Goal: Task Accomplishment & Management: Manage account settings

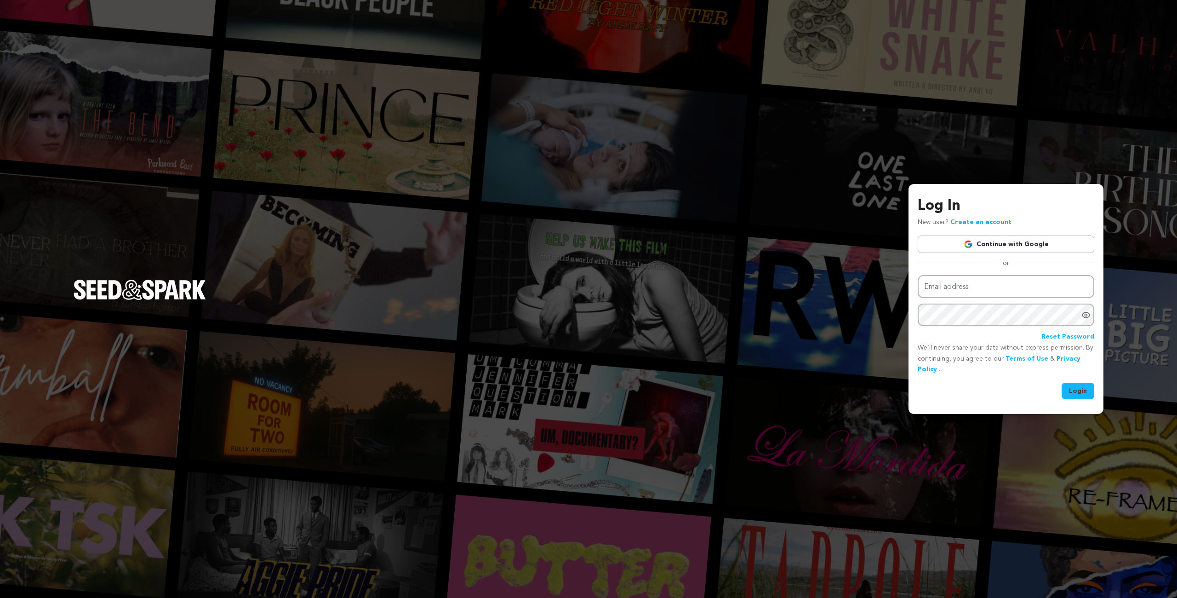
click at [963, 245] on link "Continue with Google" at bounding box center [1006, 243] width 177 height 17
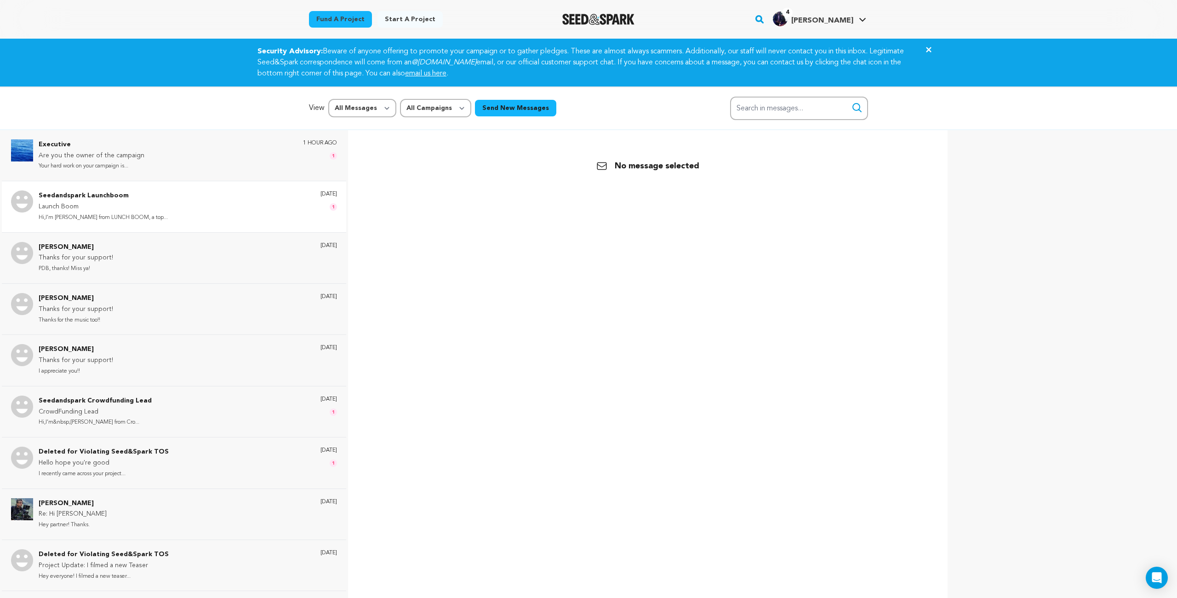
click at [182, 205] on div "Seedandspark Launchboom Launch Boom Hi,I’m Chris from LUNCH BOOM, a top... 1 da…" at bounding box center [188, 206] width 298 height 32
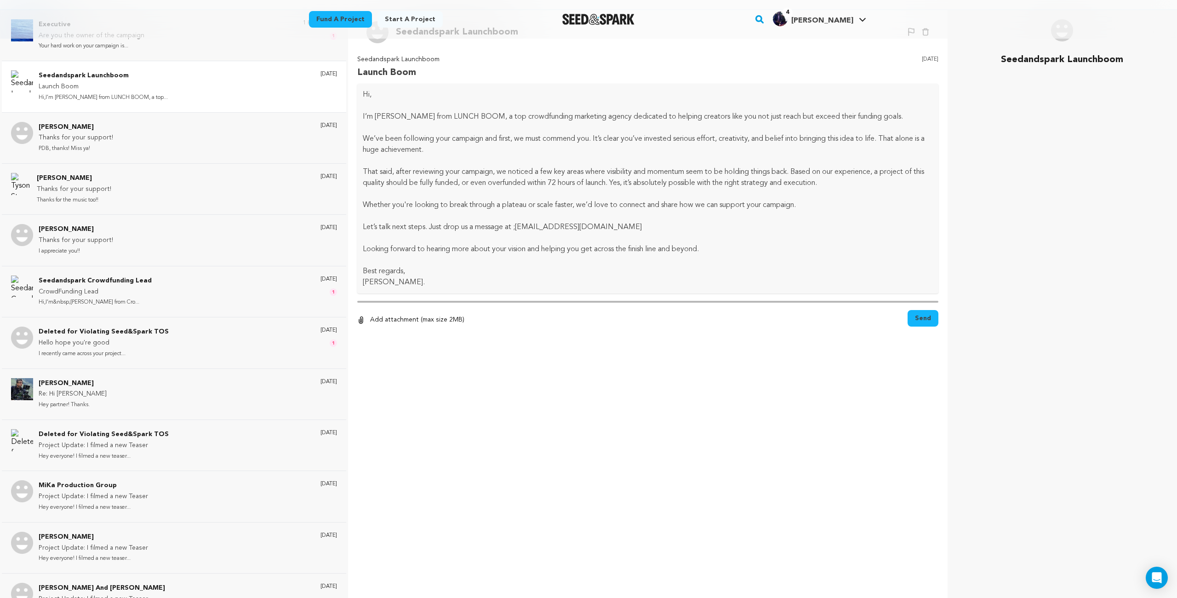
scroll to position [137, 0]
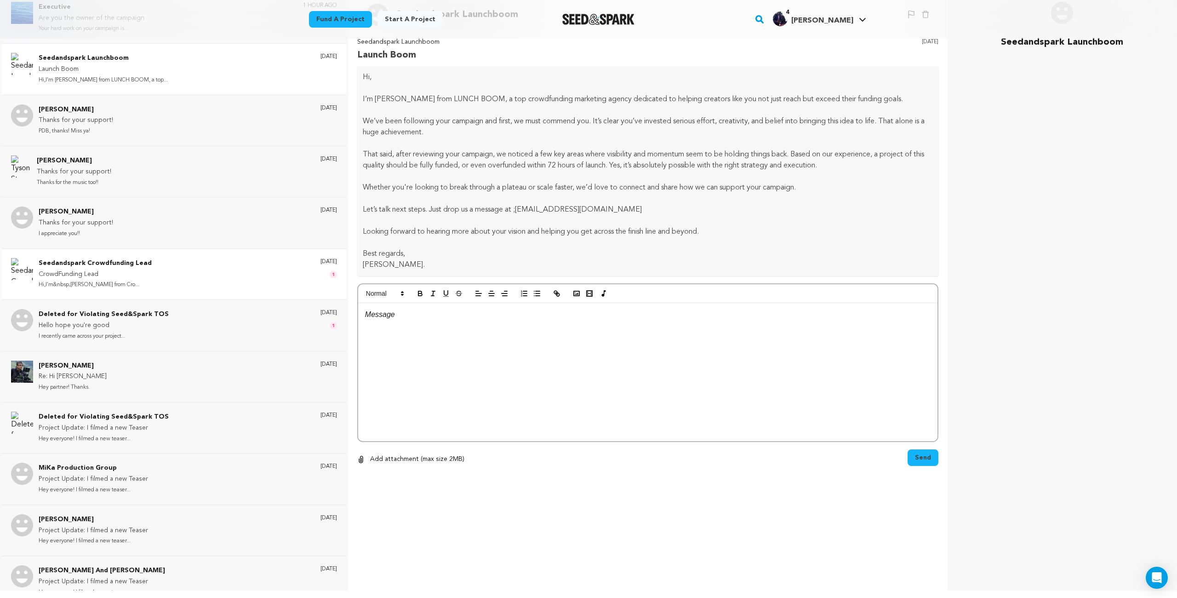
click at [187, 271] on div "Seedandspark Crowdfunding Lead CrowdFunding Lead Hi,I’m&nbsp;Simon Deverell fro…" at bounding box center [188, 274] width 298 height 32
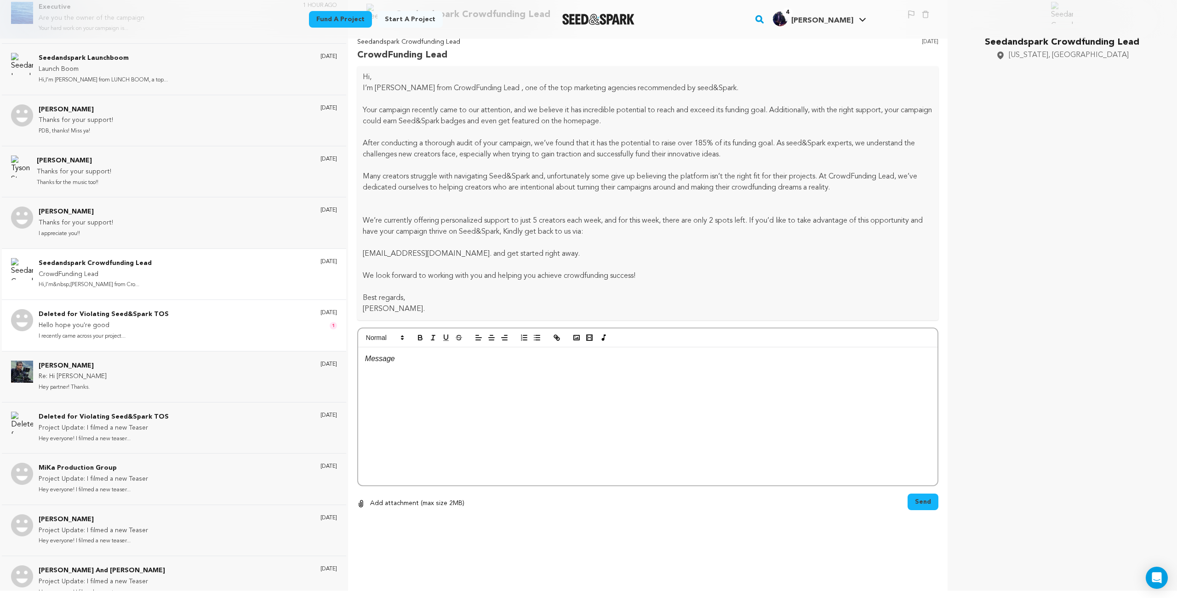
click at [196, 314] on div "Deleted for Violating Seed&Spark TOS Hello hope you're good I recently came acr…" at bounding box center [188, 325] width 298 height 32
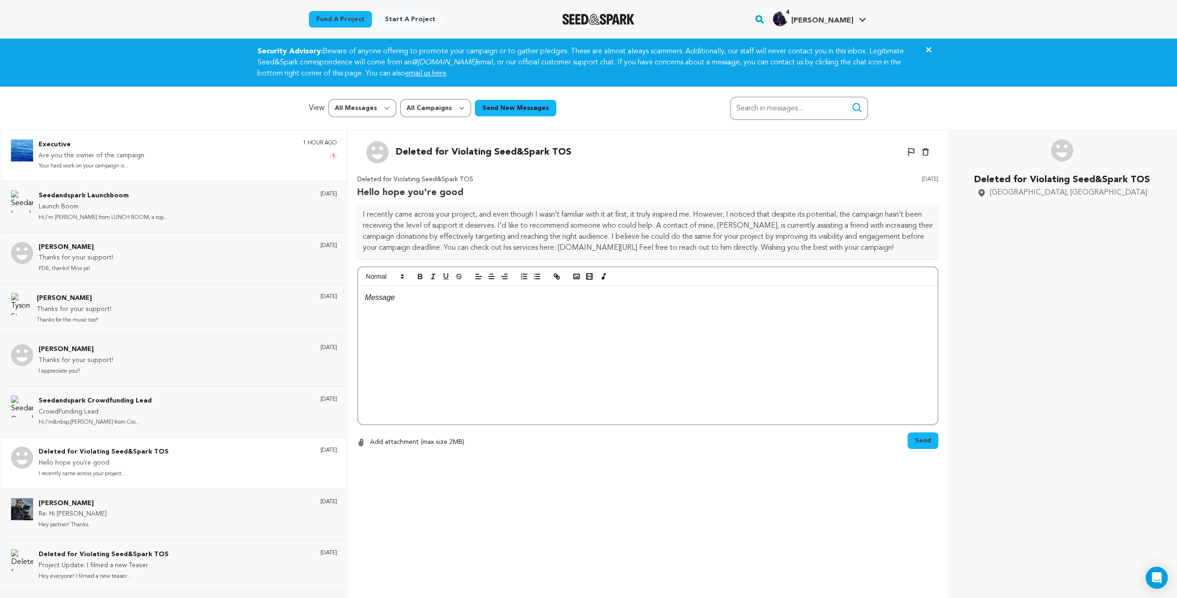
scroll to position [0, 0]
click at [187, 156] on div "Executive Are you the owner of the campaign Your hard work on your campaign is.…" at bounding box center [188, 155] width 298 height 32
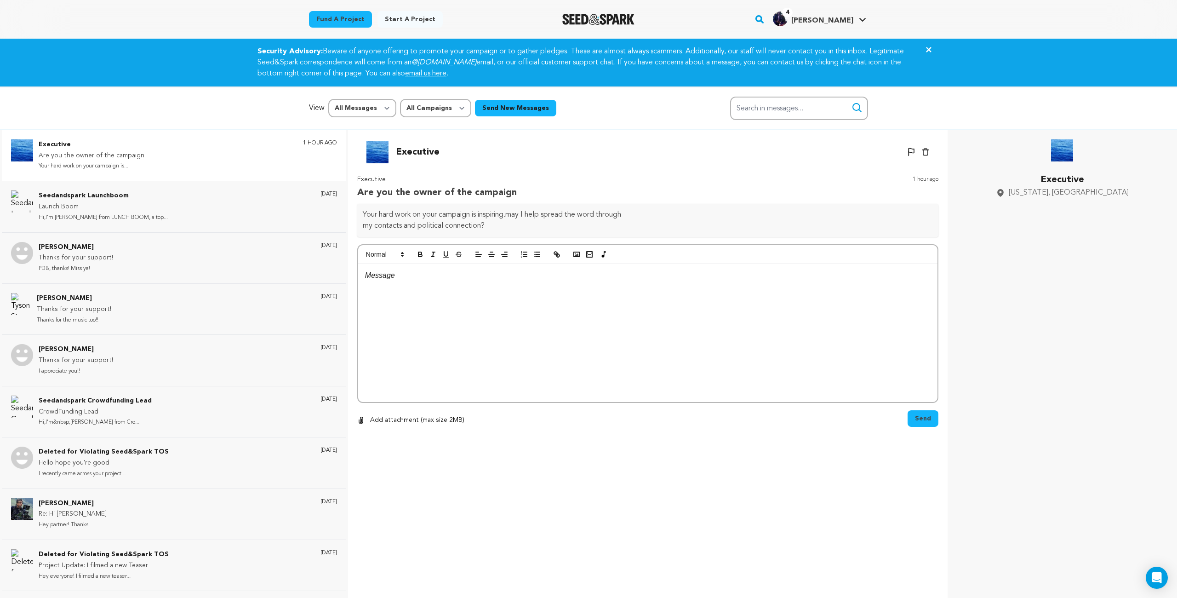
drag, startPoint x: 405, startPoint y: 280, endPoint x: 411, endPoint y: 280, distance: 7.0
click at [405, 280] on p at bounding box center [647, 275] width 565 height 12
click at [918, 422] on span "Send" at bounding box center [923, 418] width 16 height 9
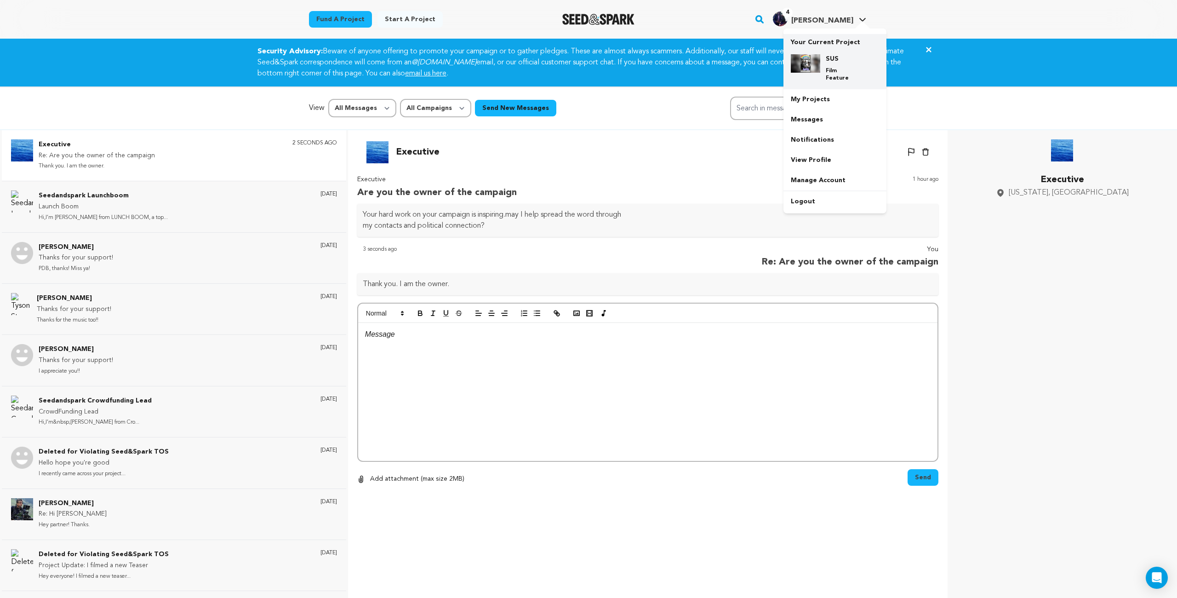
click at [829, 69] on p "Film Feature" at bounding box center [842, 74] width 33 height 15
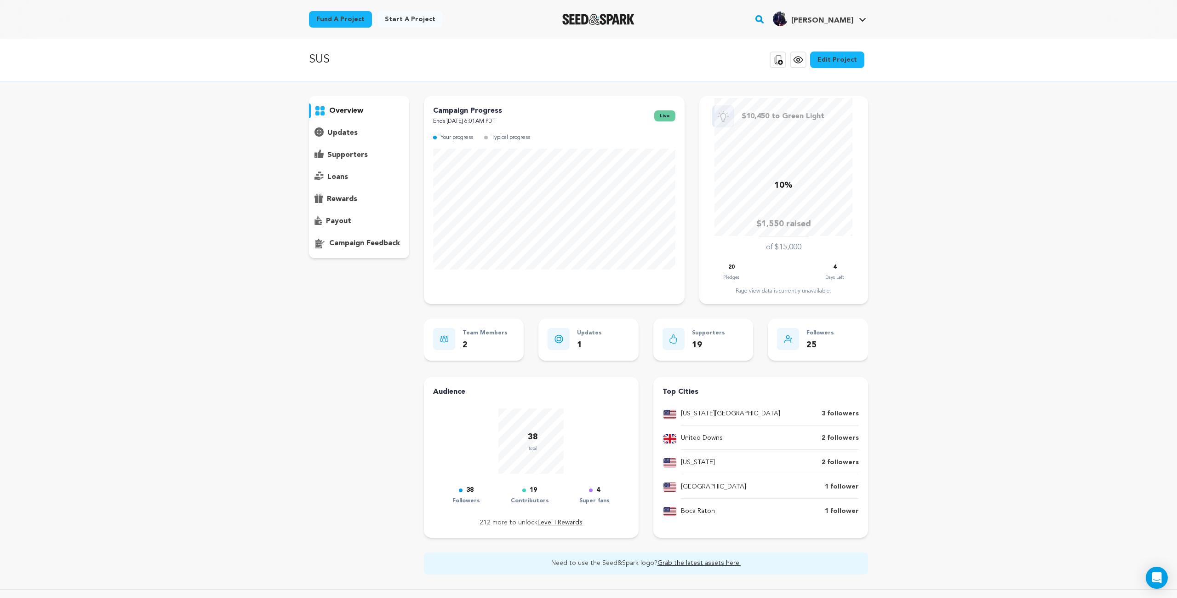
click at [799, 63] on icon at bounding box center [798, 59] width 11 height 11
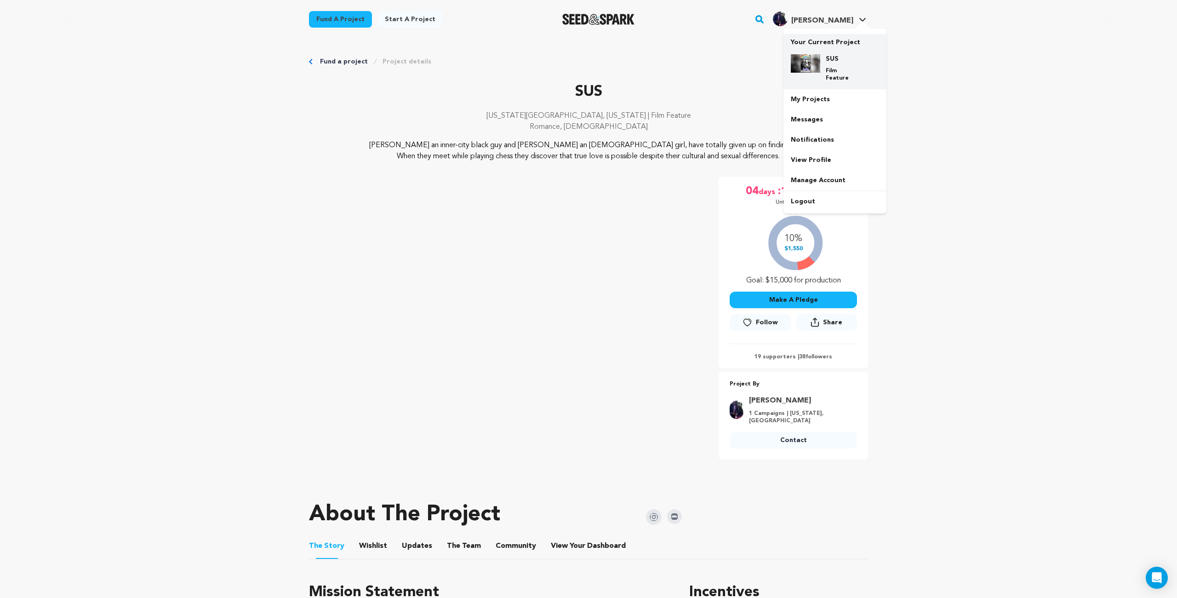
click at [844, 65] on div "SUS Film Feature" at bounding box center [842, 68] width 44 height 28
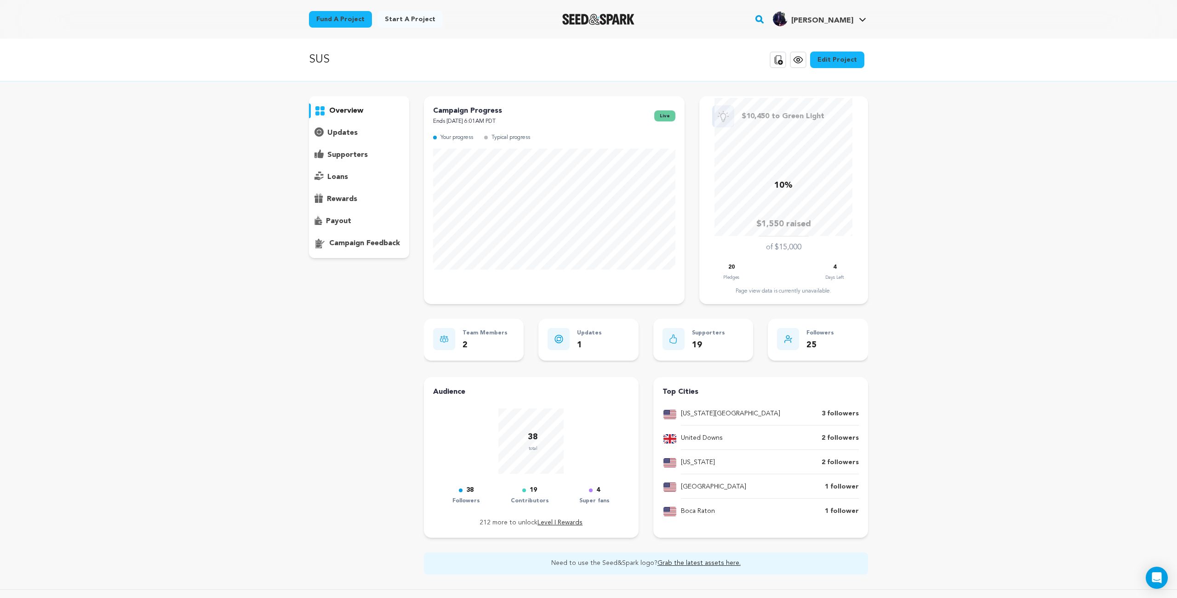
click at [839, 62] on link "Edit Project" at bounding box center [837, 59] width 54 height 17
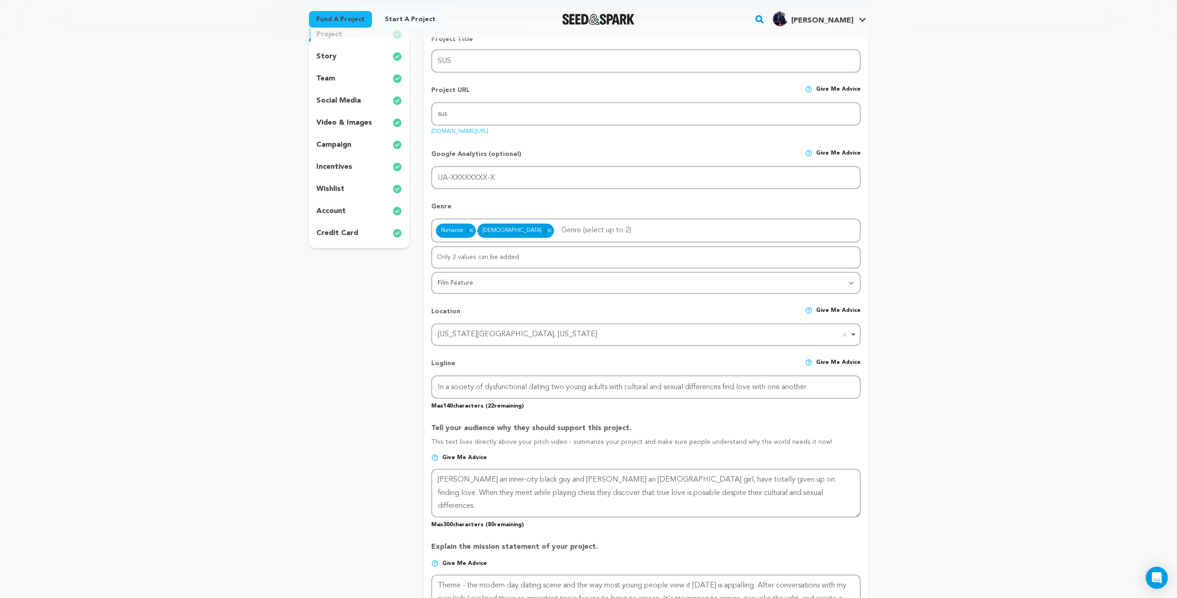
scroll to position [130, 0]
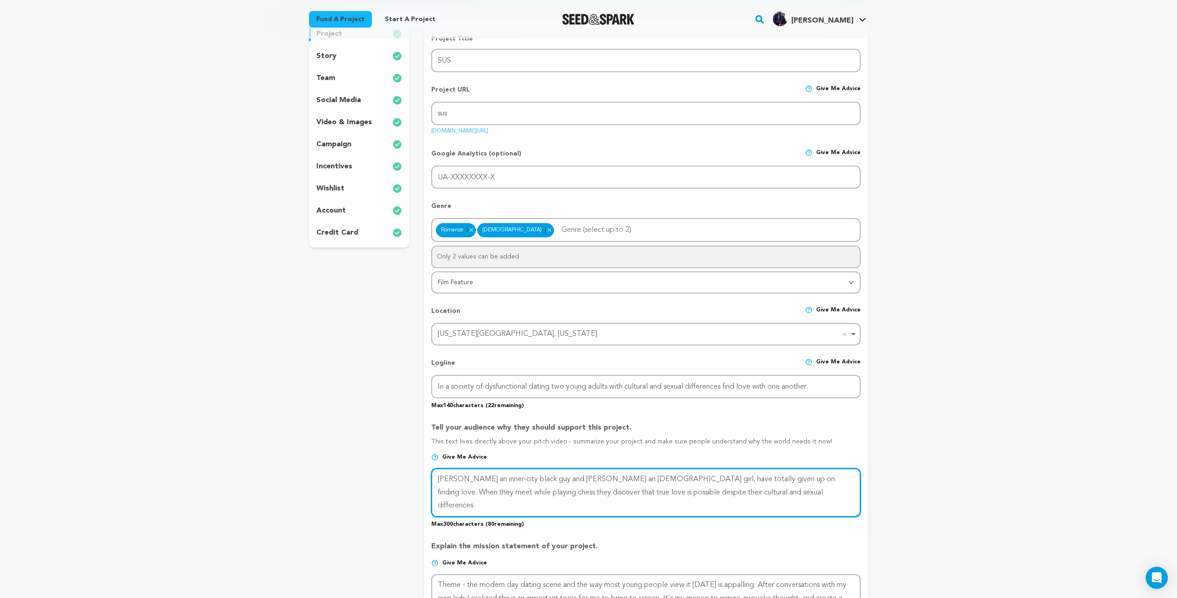
drag, startPoint x: 765, startPoint y: 497, endPoint x: 415, endPoint y: 471, distance: 350.8
click at [416, 471] on div "project story team social media video & images campaign incentives wishlist" at bounding box center [588, 495] width 559 height 952
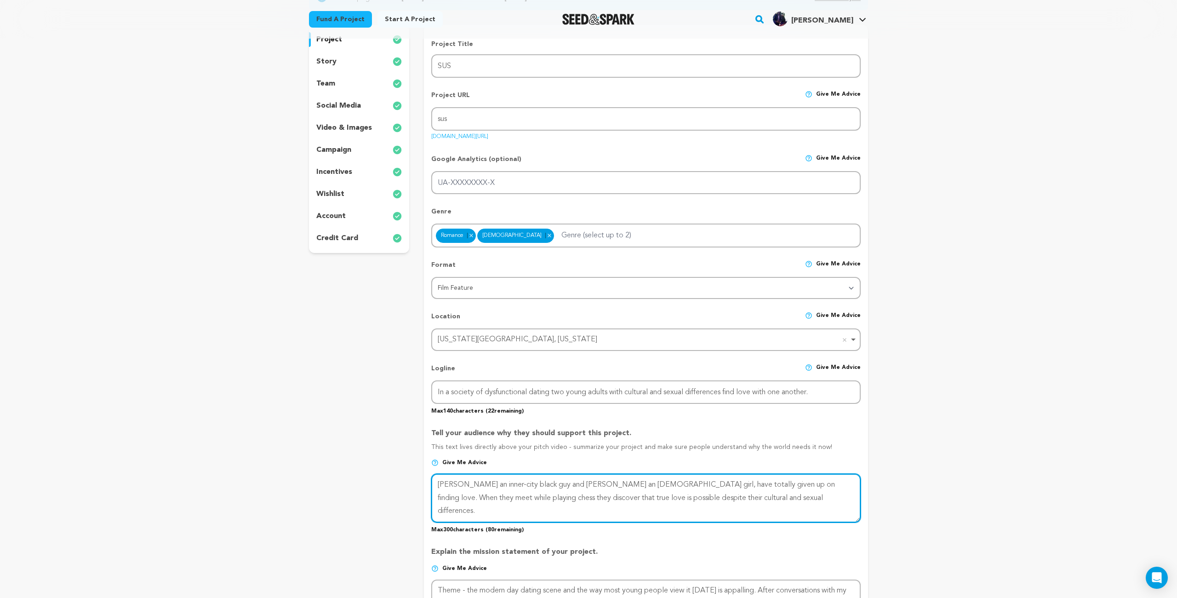
paste textarea "Sus, a Gen-Z term for Suspicious, based on a true story is a dramedy about an e…"
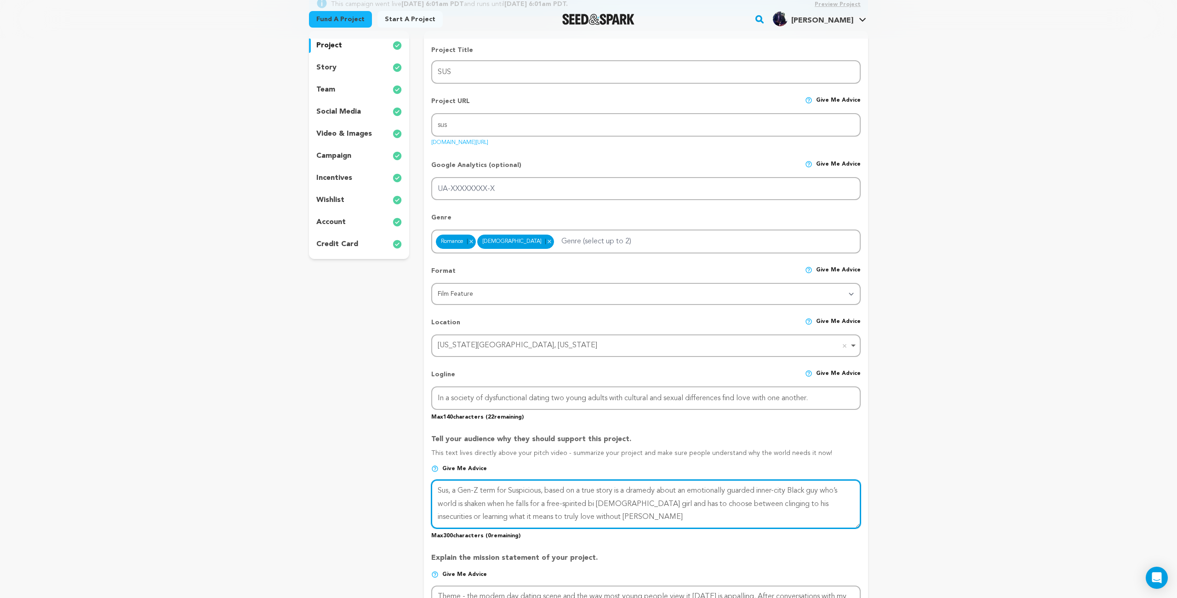
drag, startPoint x: 454, startPoint y: 490, endPoint x: 550, endPoint y: 487, distance: 96.6
click at [550, 487] on textarea at bounding box center [645, 503] width 429 height 49
click at [523, 490] on textarea at bounding box center [645, 503] width 429 height 49
click at [502, 502] on textarea at bounding box center [645, 503] width 429 height 49
drag, startPoint x: 502, startPoint y: 516, endPoint x: 511, endPoint y: 514, distance: 9.8
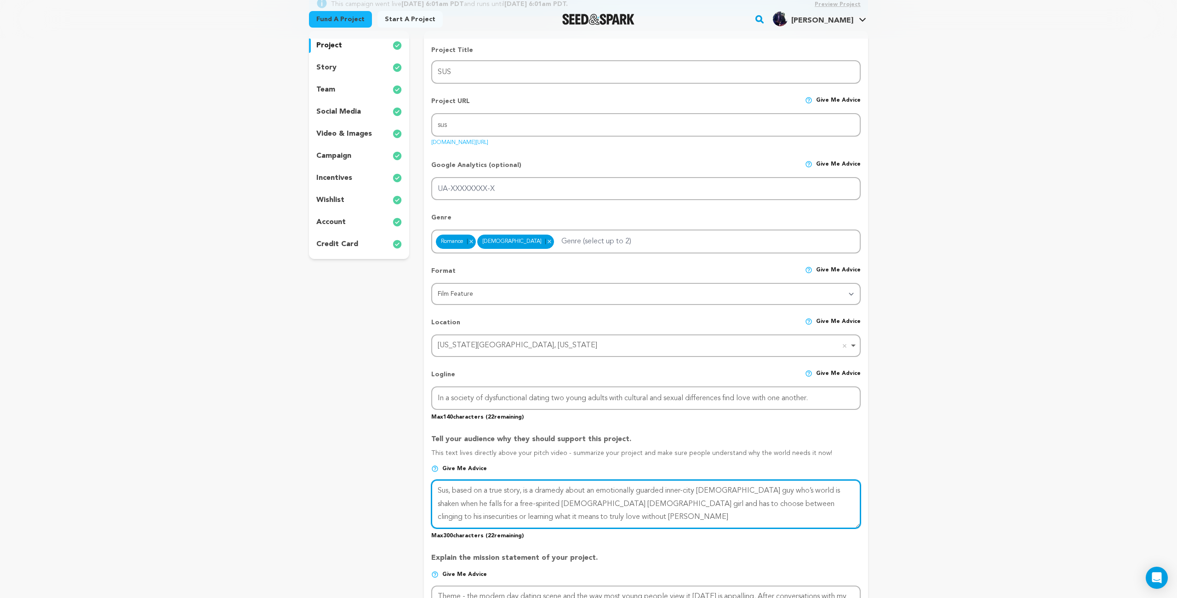
click at [502, 516] on textarea at bounding box center [645, 503] width 429 height 49
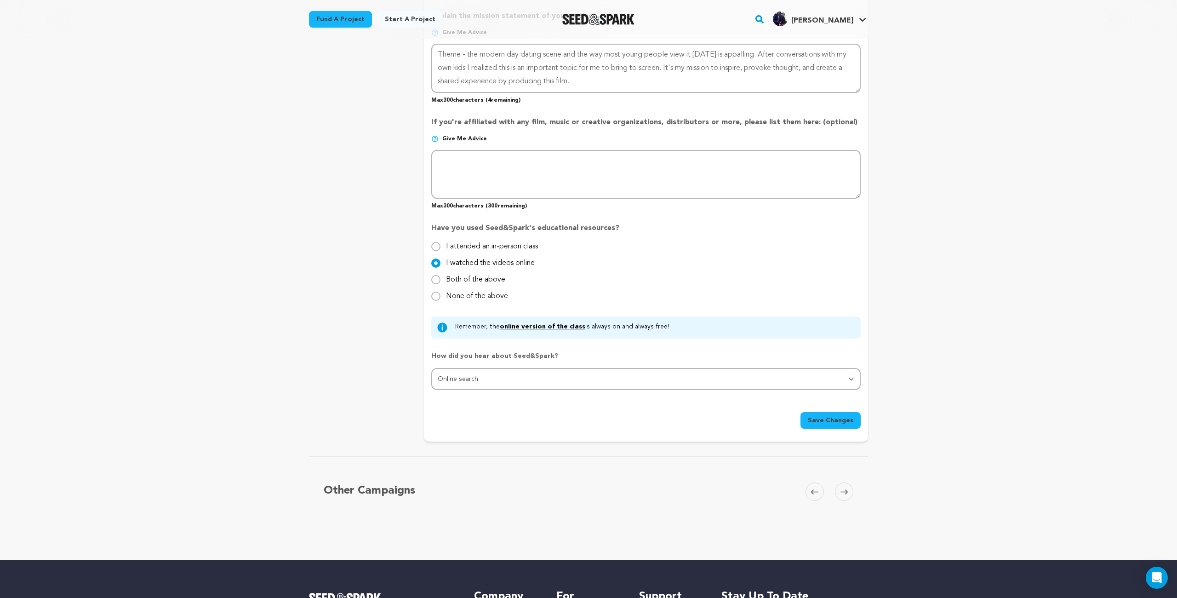
scroll to position [655, 0]
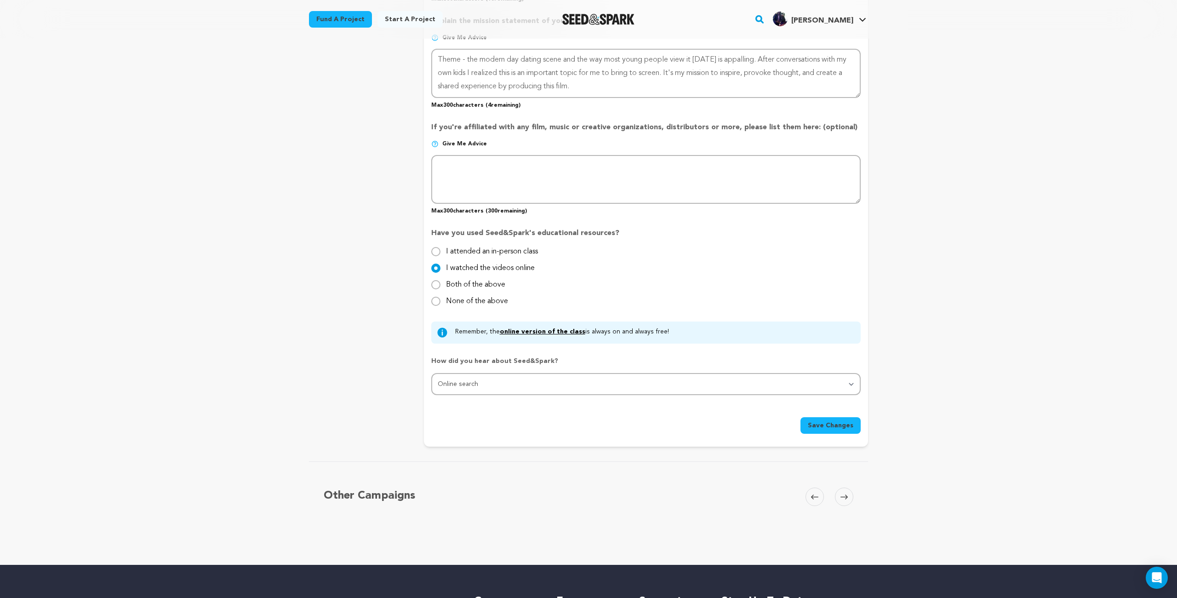
type textarea "Sus, based on a true story, is a dramedy about an emotionally guarded inner-cit…"
click at [830, 428] on span "Save Changes" at bounding box center [831, 425] width 46 height 9
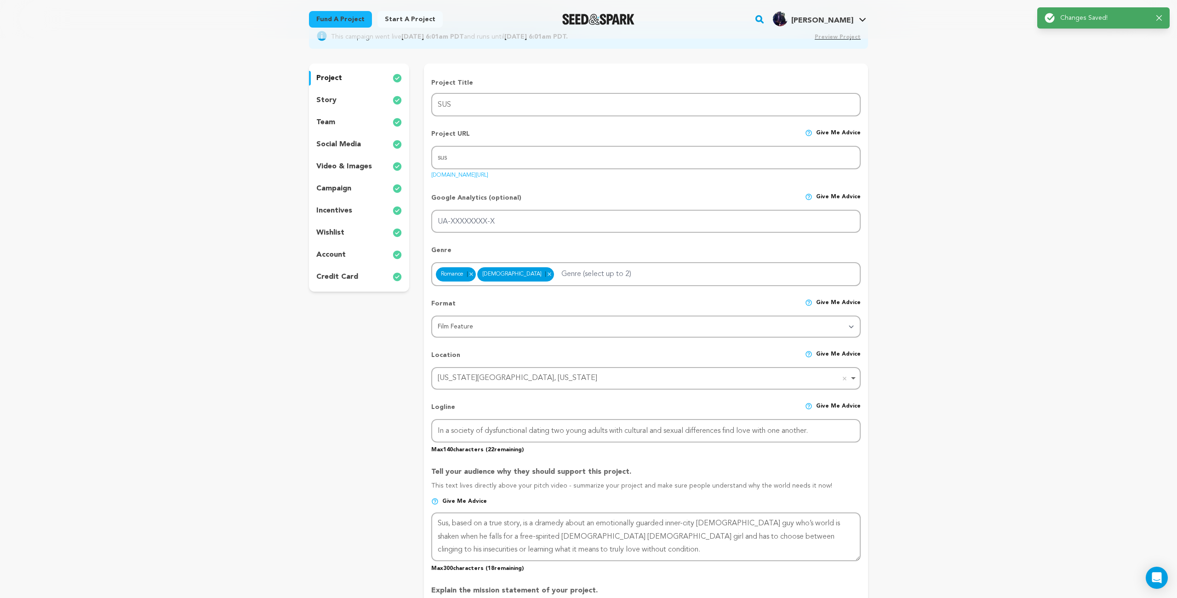
scroll to position [0, 0]
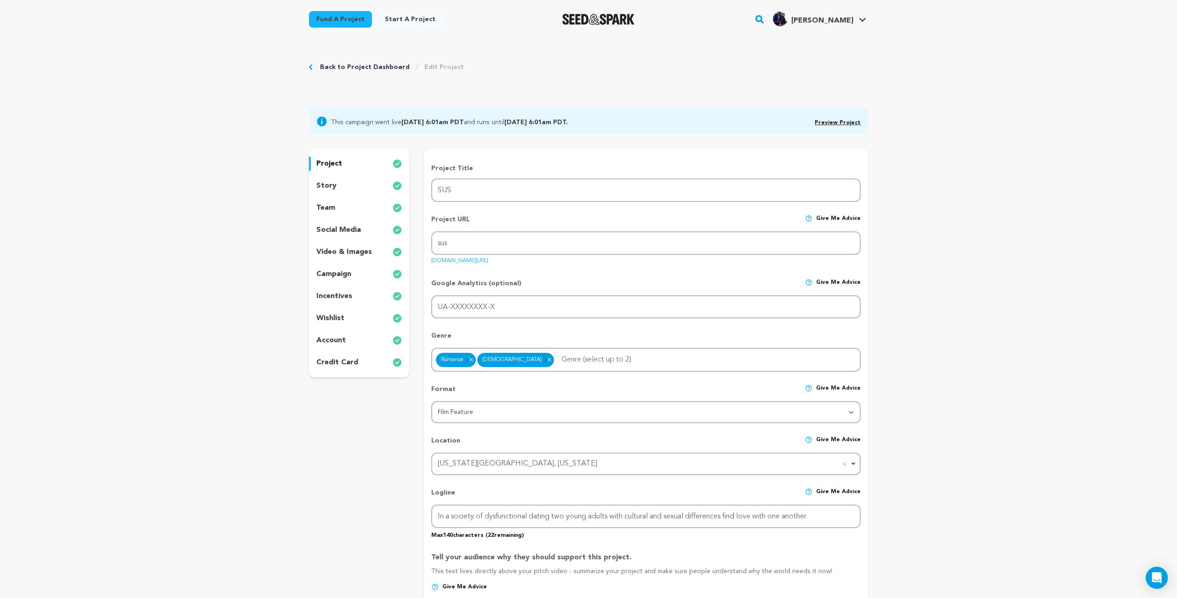
click at [830, 122] on link "Preview Project" at bounding box center [838, 123] width 46 height 6
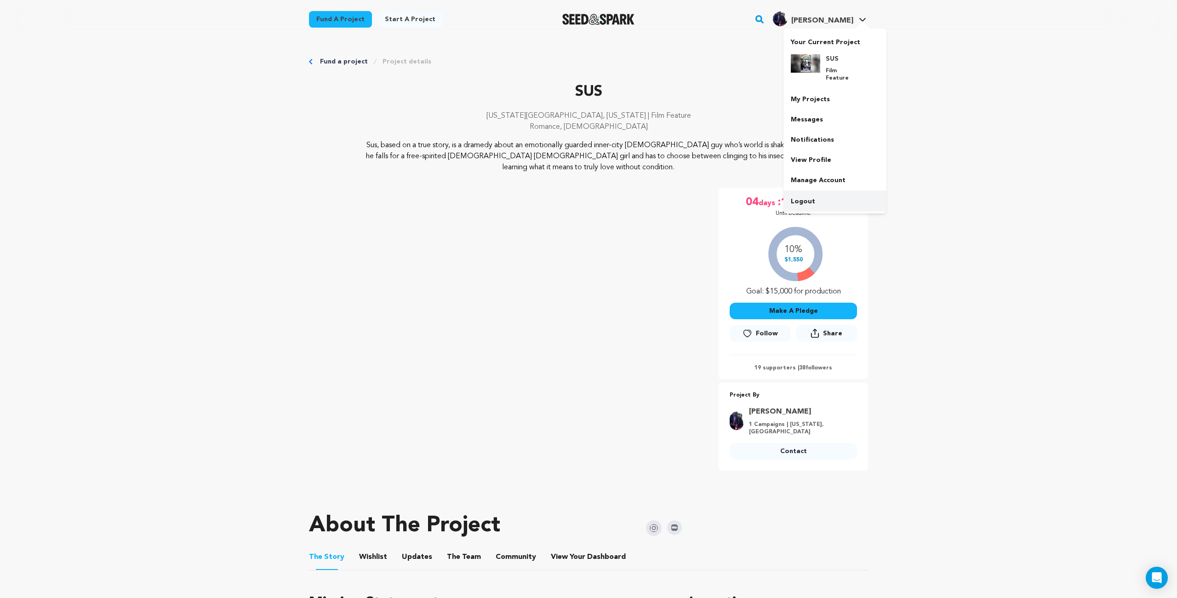
click at [804, 191] on link "Logout" at bounding box center [834, 201] width 103 height 20
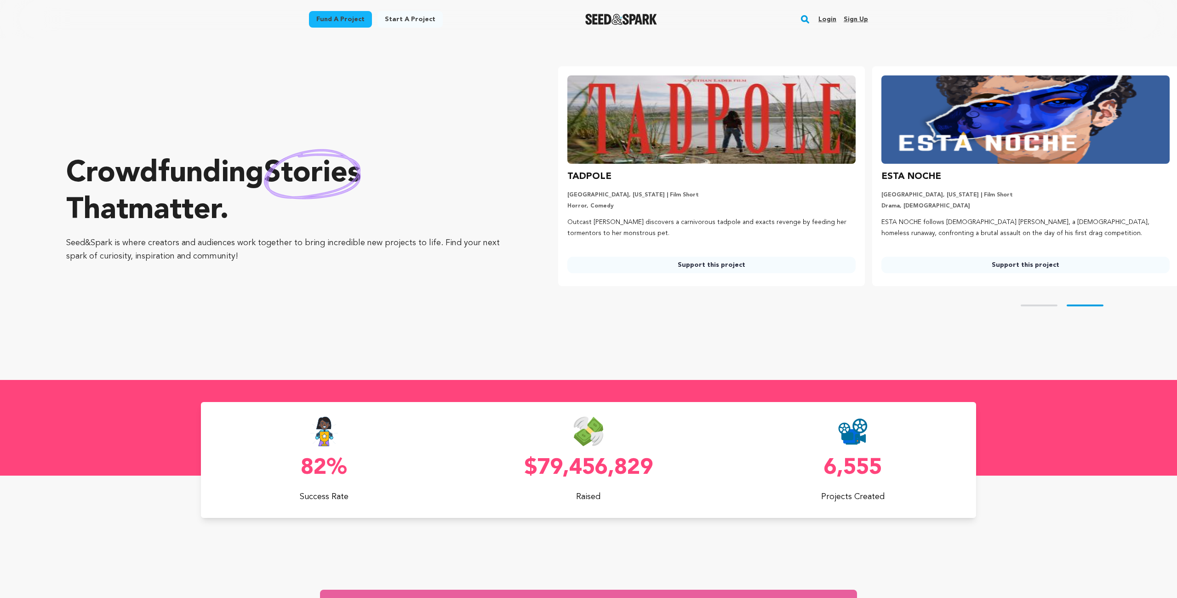
scroll to position [0, 321]
